Goal: Task Accomplishment & Management: Manage account settings

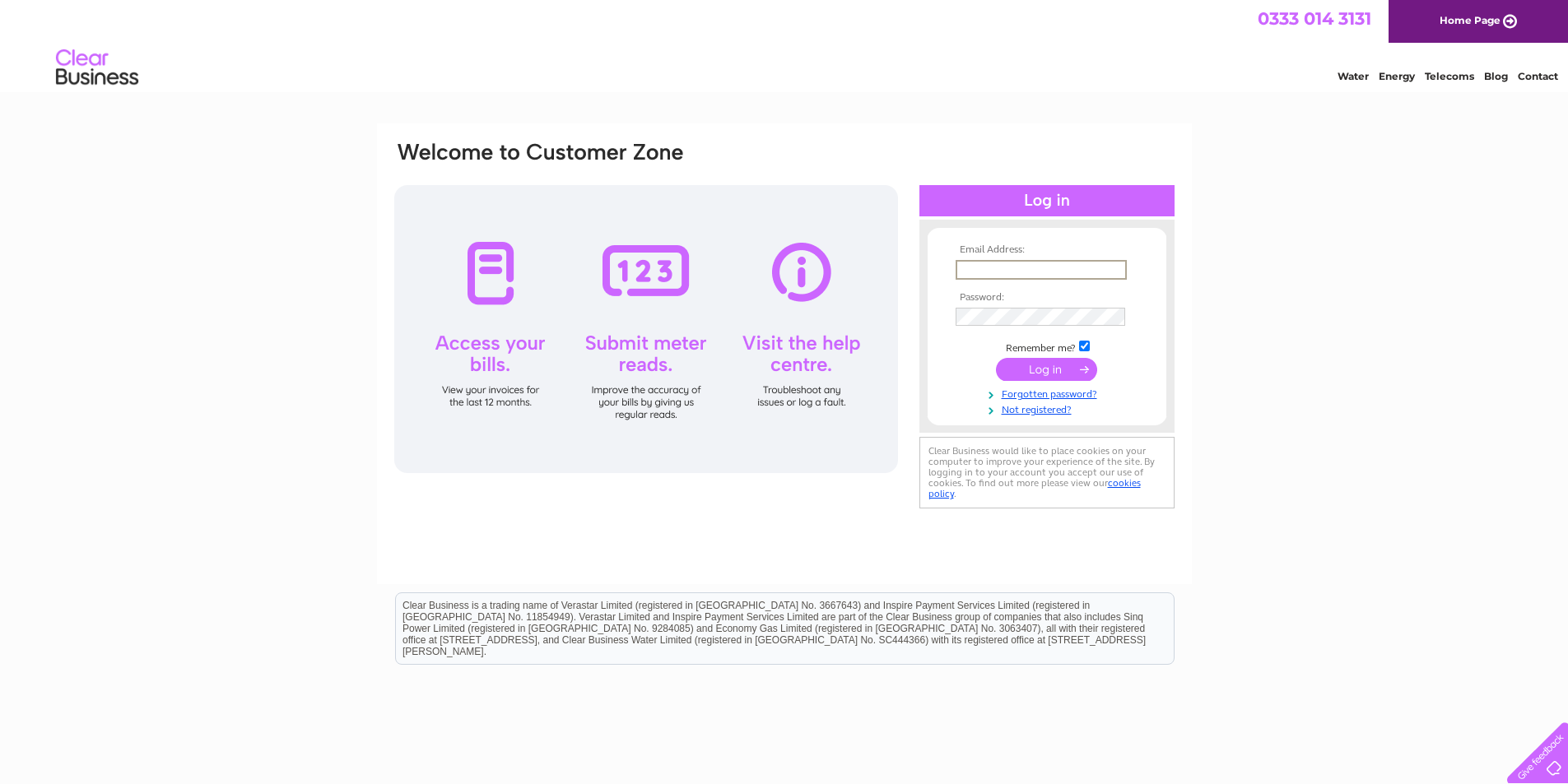
click at [1070, 266] on input "text" at bounding box center [1040, 269] width 171 height 19
type input "[EMAIL_ADDRESS][DOMAIN_NAME]"
click at [1024, 371] on input "submit" at bounding box center [1046, 368] width 101 height 23
click at [1046, 365] on input "submit" at bounding box center [1046, 368] width 101 height 23
